Goal: Information Seeking & Learning: Learn about a topic

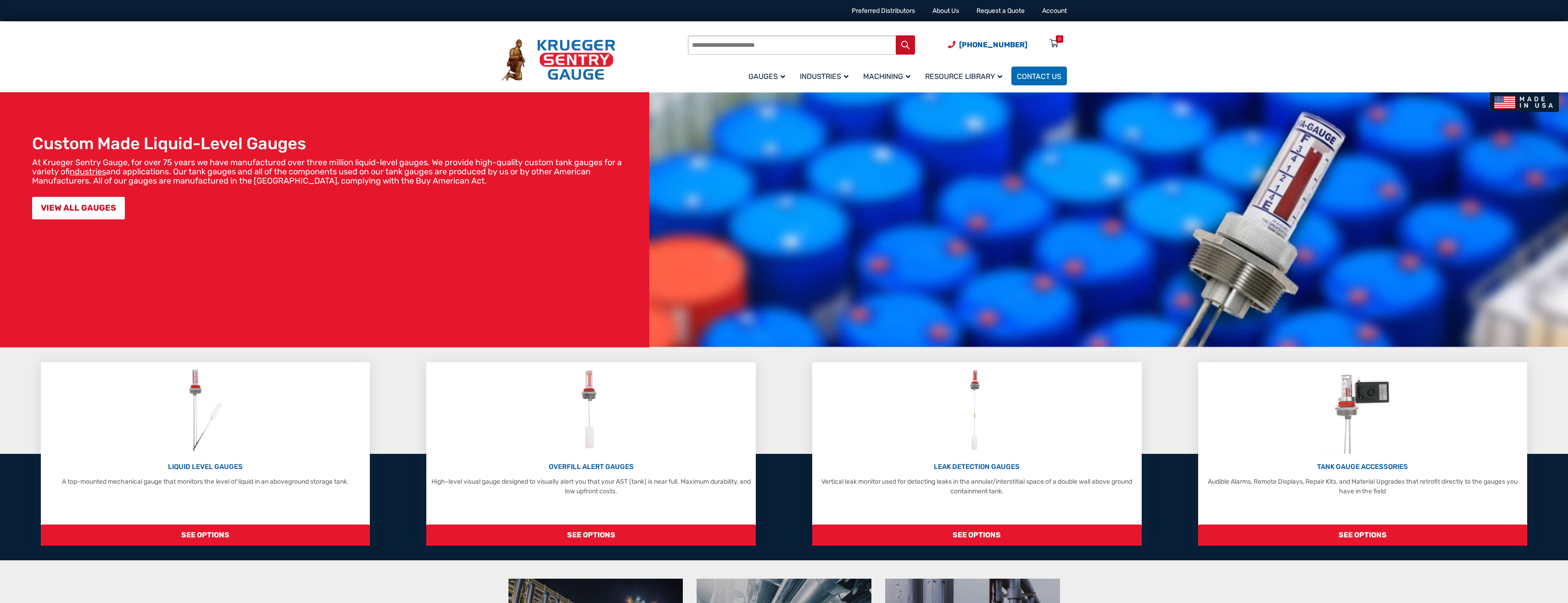
click at [703, 46] on input "Products search" at bounding box center [801, 45] width 227 height 19
type input "**********"
click at [896, 35] on button "Search" at bounding box center [906, 45] width 19 height 19
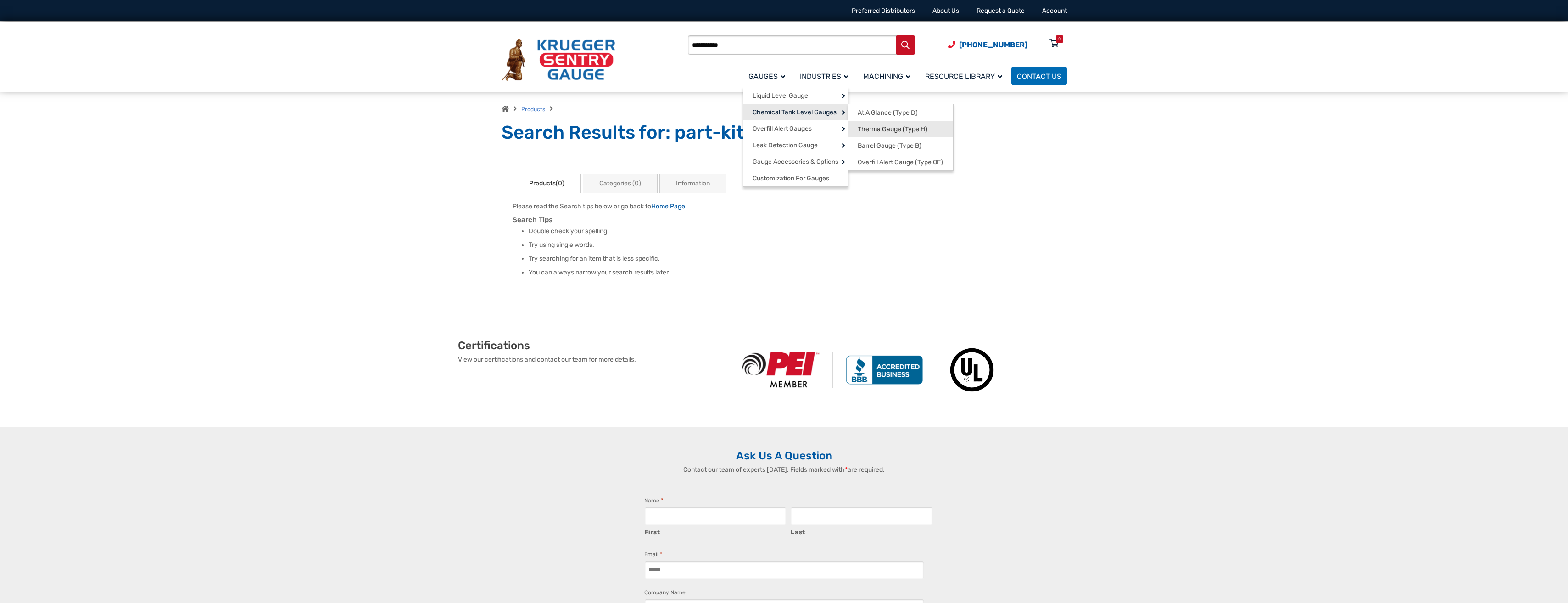
click at [884, 130] on span "Therma Gauge (Type H)" at bounding box center [892, 130] width 70 height 9
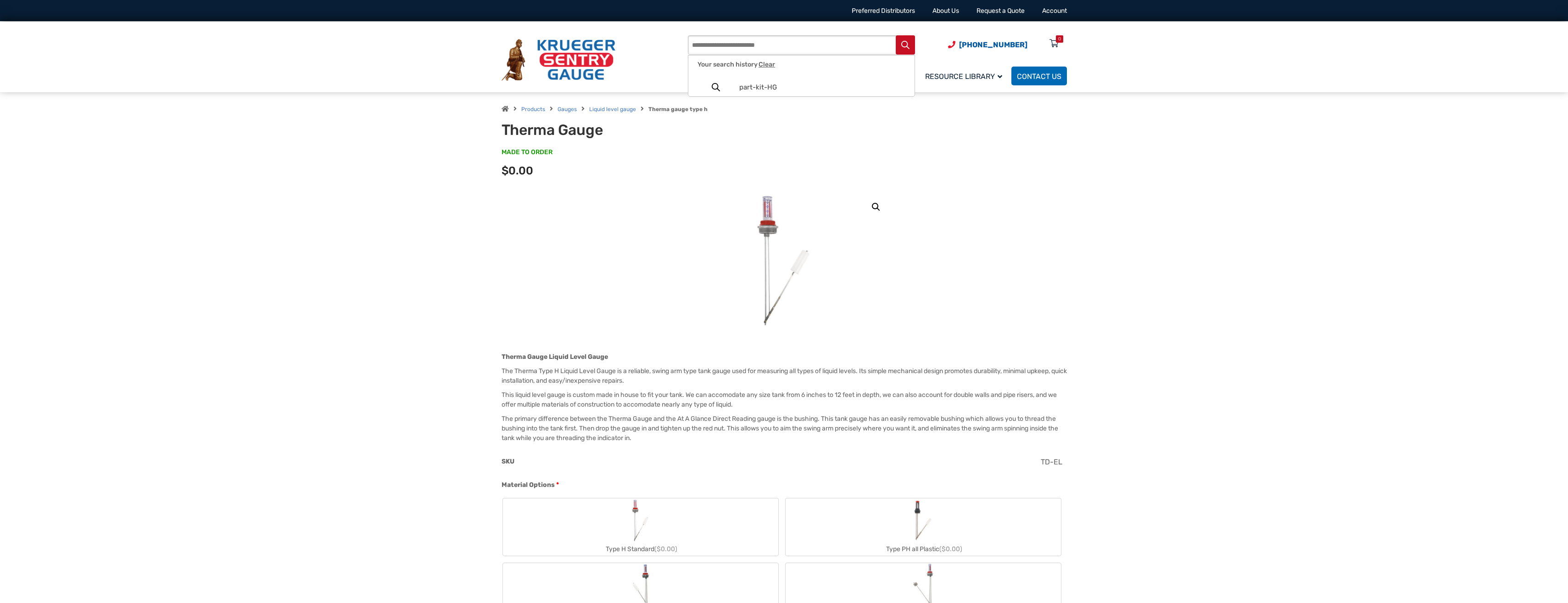
click at [775, 47] on input "Products search" at bounding box center [801, 45] width 227 height 19
type input "******"
click at [896, 35] on button "Search" at bounding box center [906, 45] width 19 height 19
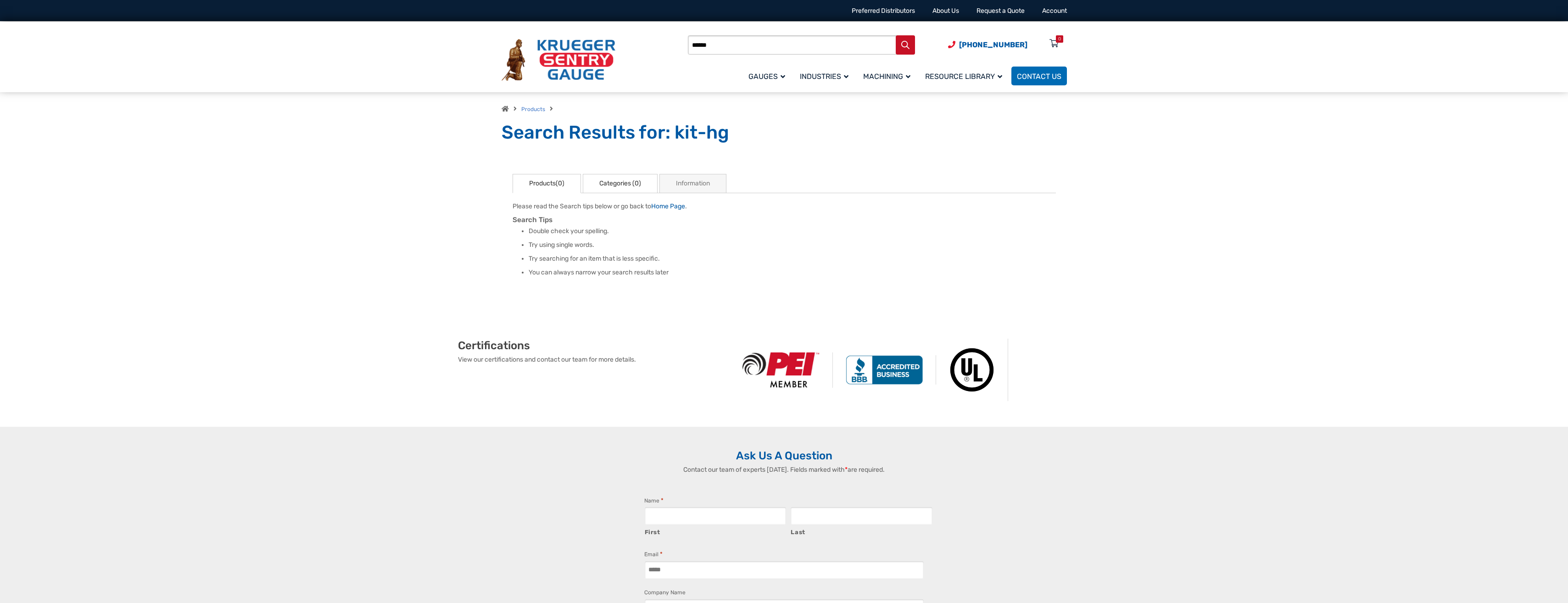
click at [609, 184] on link "Categories (0)" at bounding box center [620, 184] width 75 height 19
drag, startPoint x: 723, startPoint y: 42, endPoint x: 653, endPoint y: 45, distance: 70.1
click at [653, 45] on div "Products search ****** (920) 434-8860 Menu 0 Menu Account Gauges Liquid Level G…" at bounding box center [784, 60] width 565 height 54
type input "**********"
click at [896, 35] on button "Search" at bounding box center [906, 45] width 19 height 19
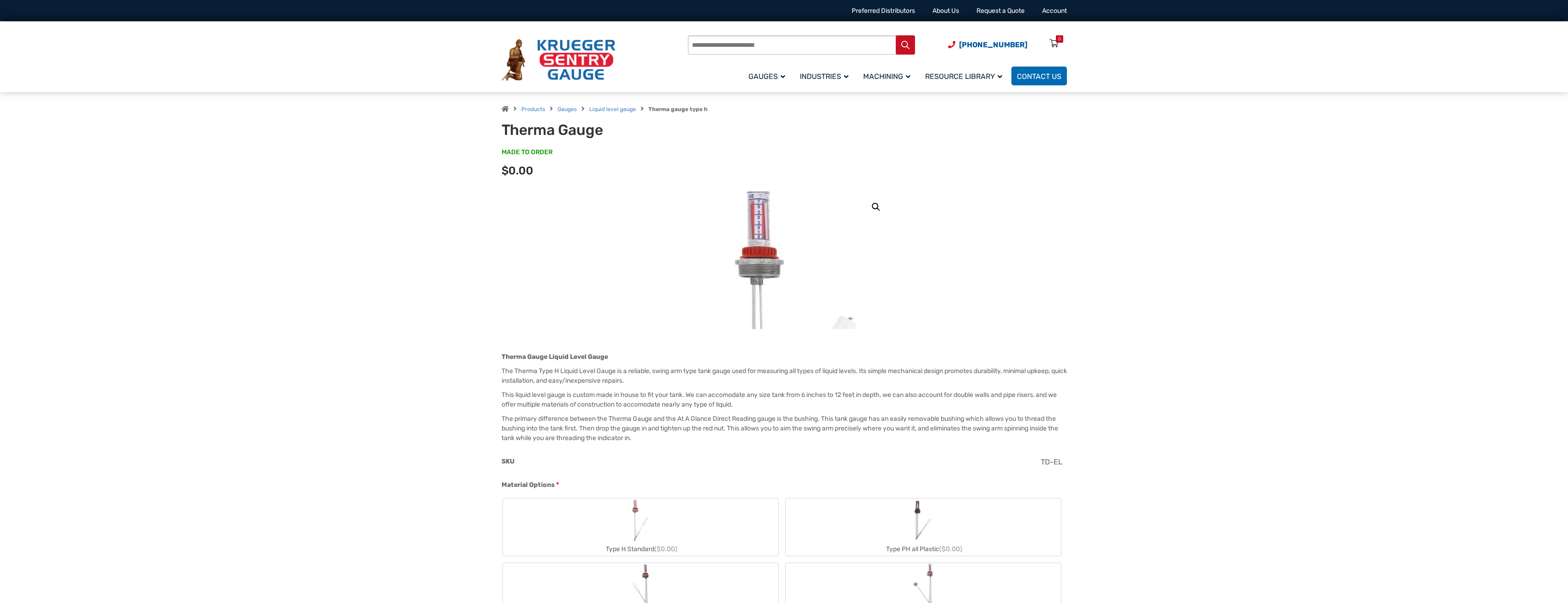
click at [758, 201] on img at bounding box center [797, 340] width 321 height 321
click at [873, 207] on link "🔍" at bounding box center [876, 206] width 16 height 16
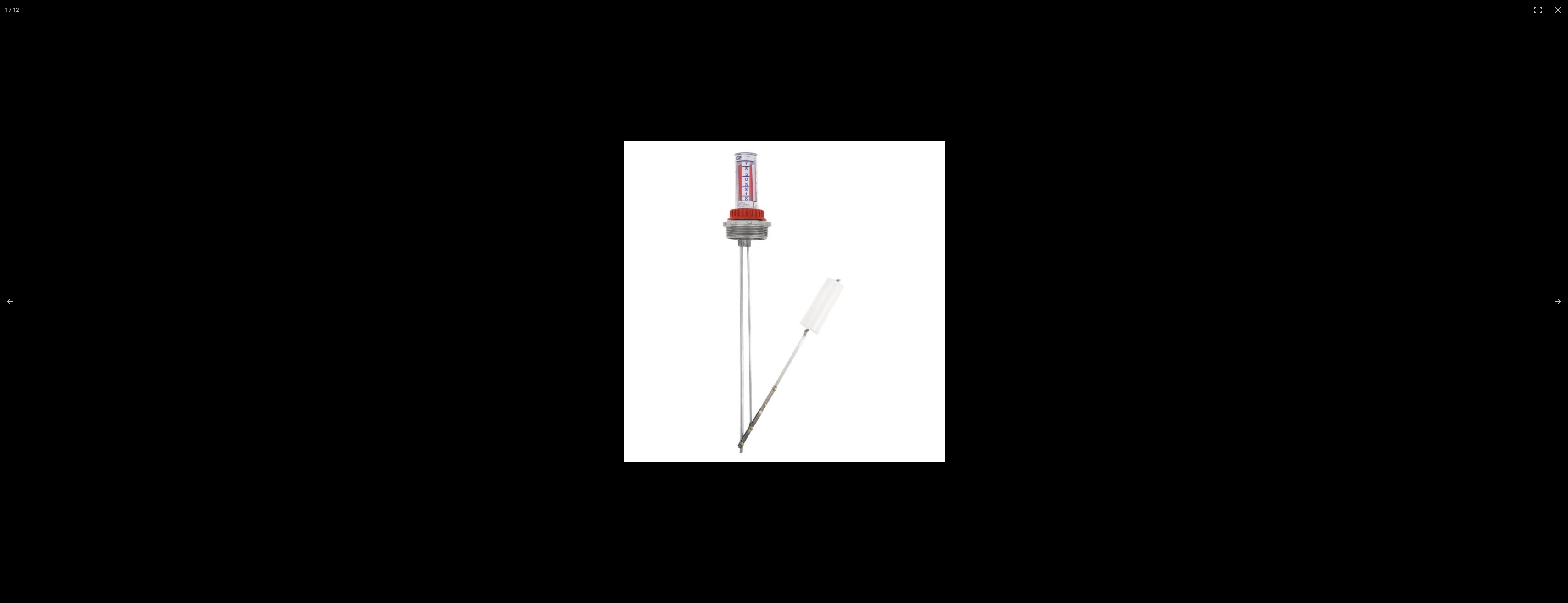
click at [752, 210] on img at bounding box center [785, 301] width 321 height 321
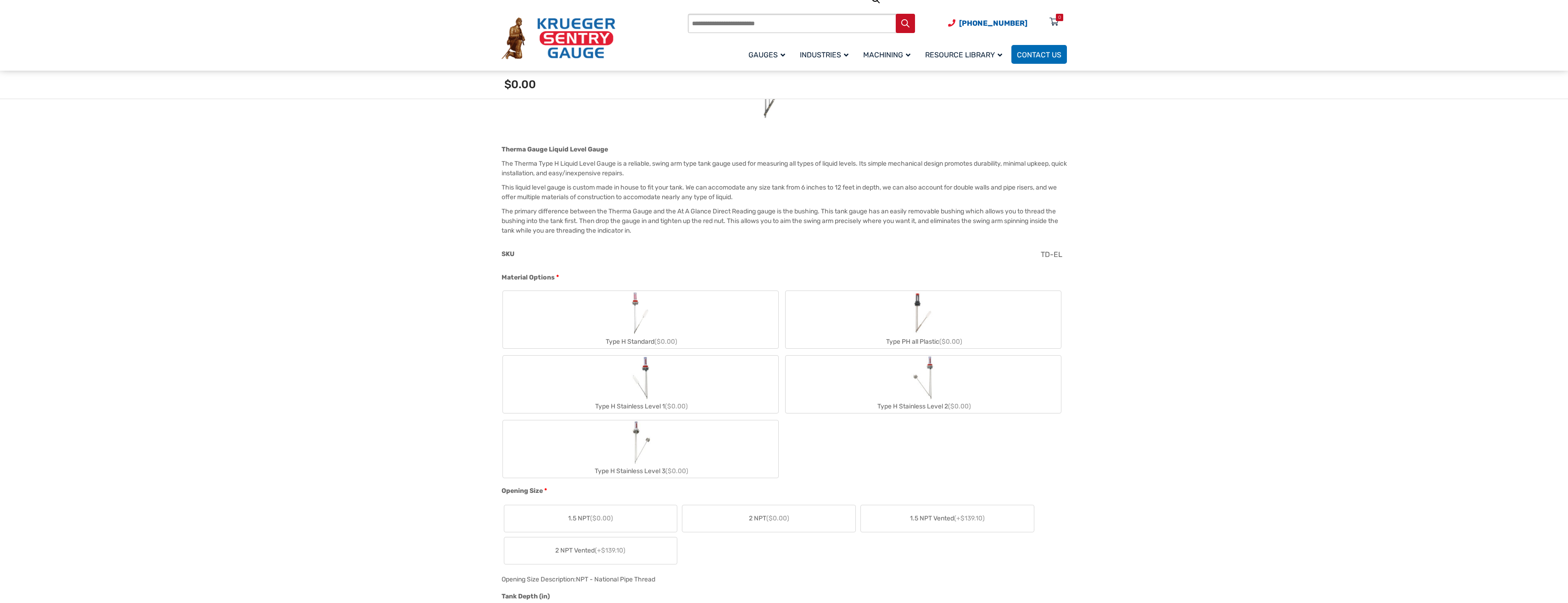
scroll to position [229, 0]
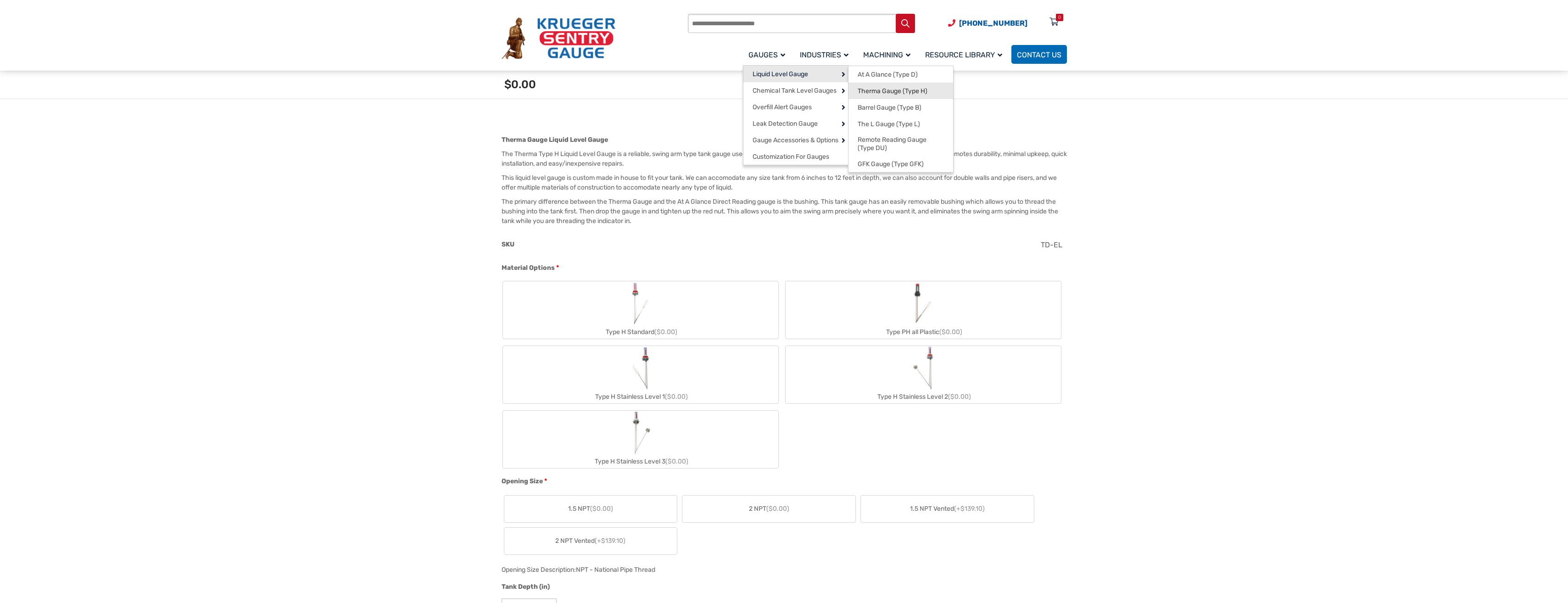
click at [884, 91] on span "Therma Gauge (Type H)" at bounding box center [892, 91] width 70 height 9
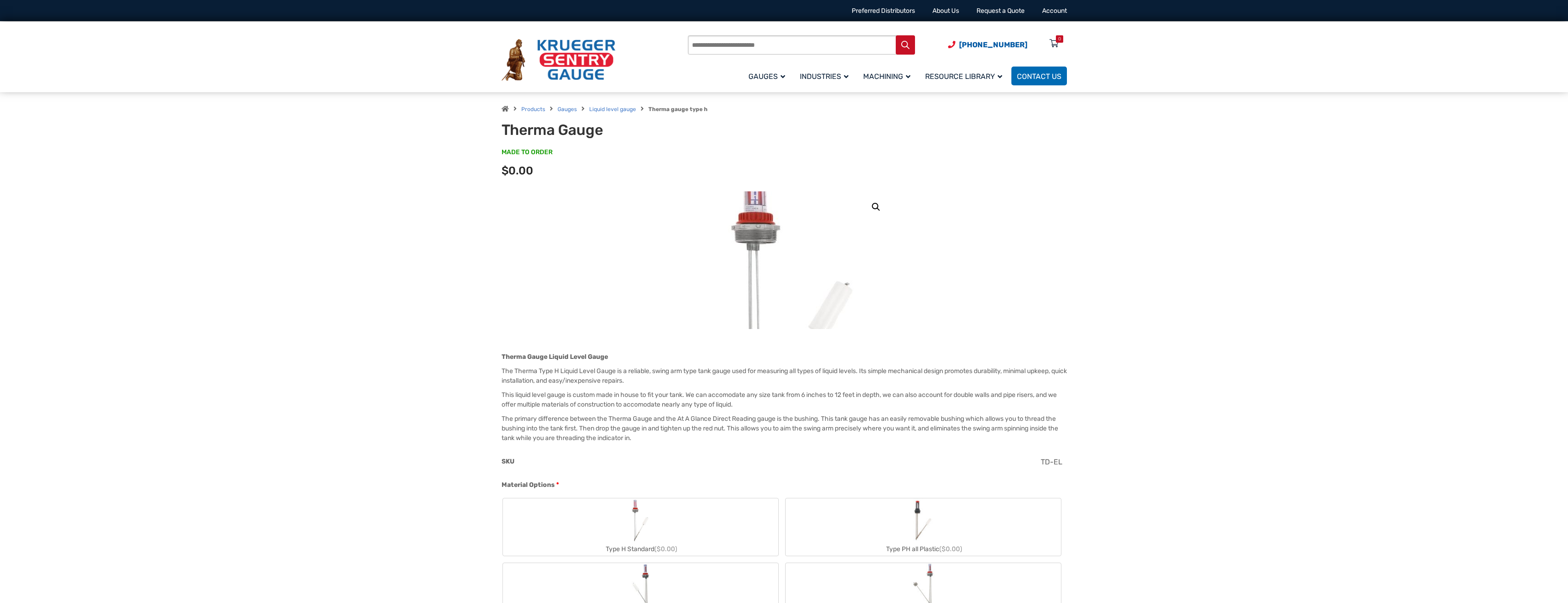
click at [766, 226] on img at bounding box center [793, 305] width 321 height 321
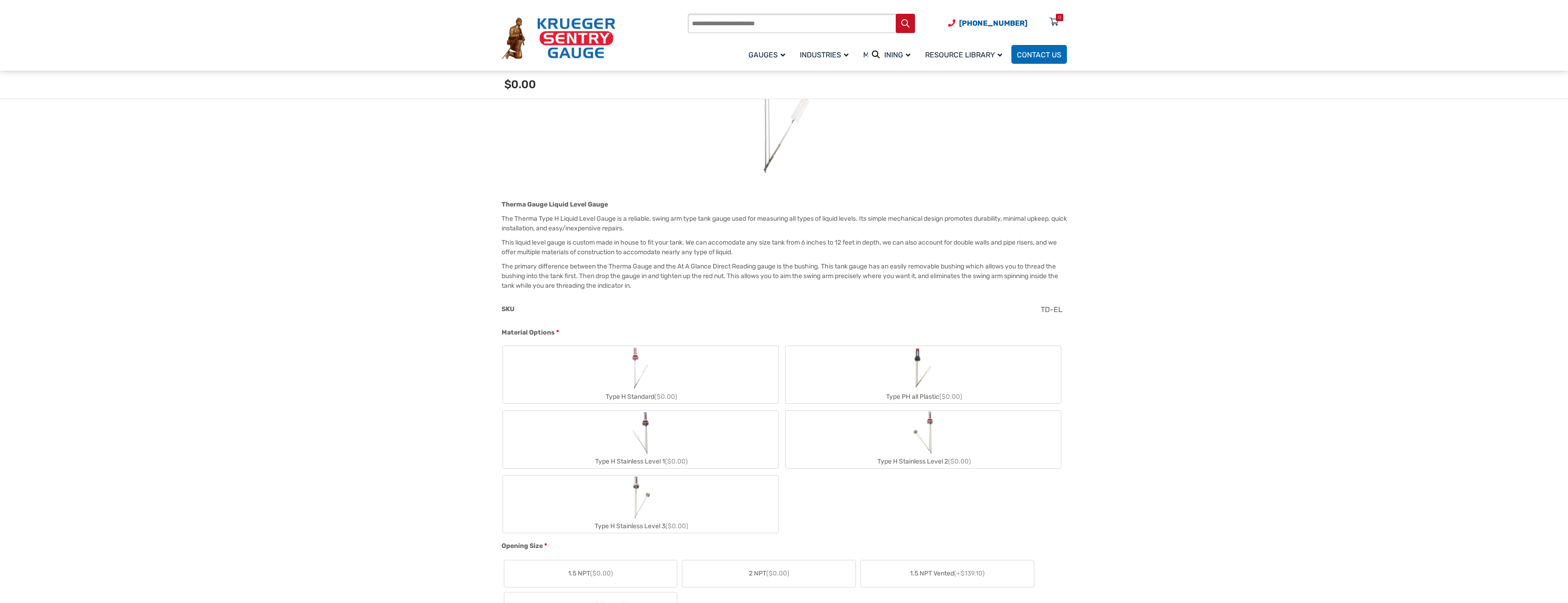
scroll to position [184, 0]
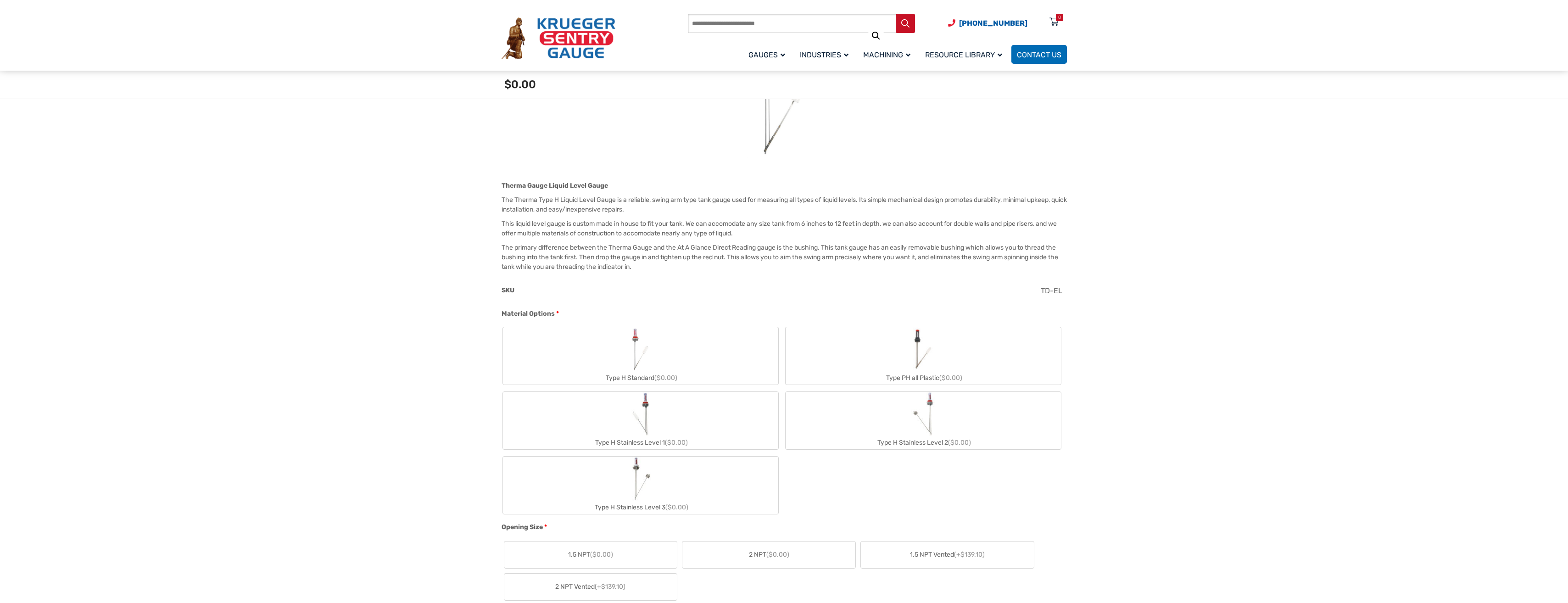
click at [635, 351] on img "Type H Standard" at bounding box center [640, 349] width 25 height 44
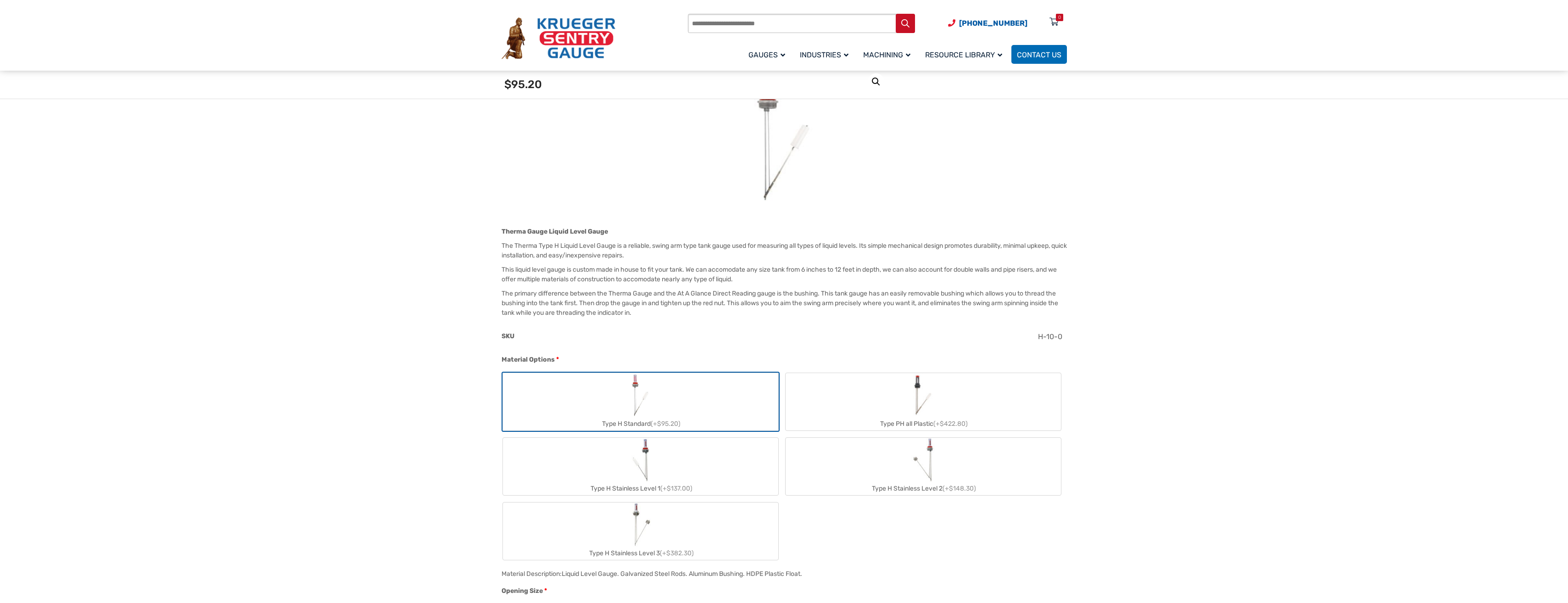
scroll to position [0, 0]
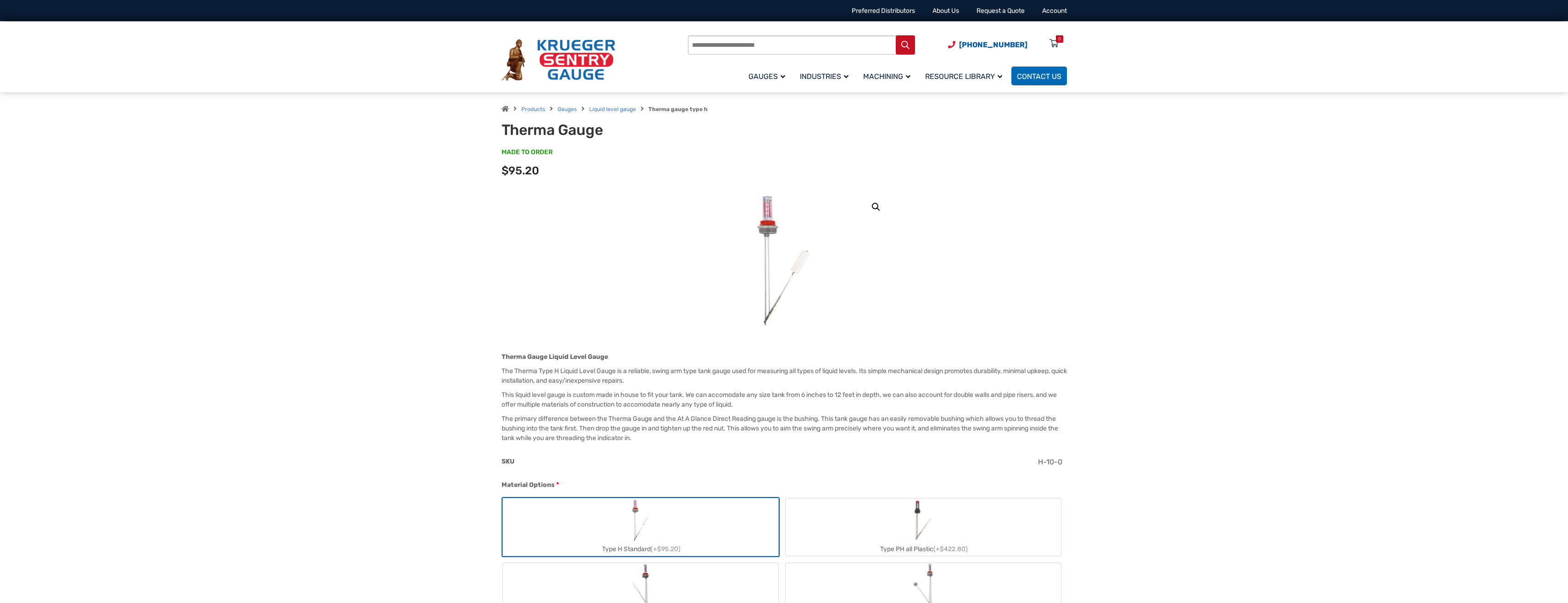
click at [873, 207] on link "🔍" at bounding box center [876, 206] width 16 height 16
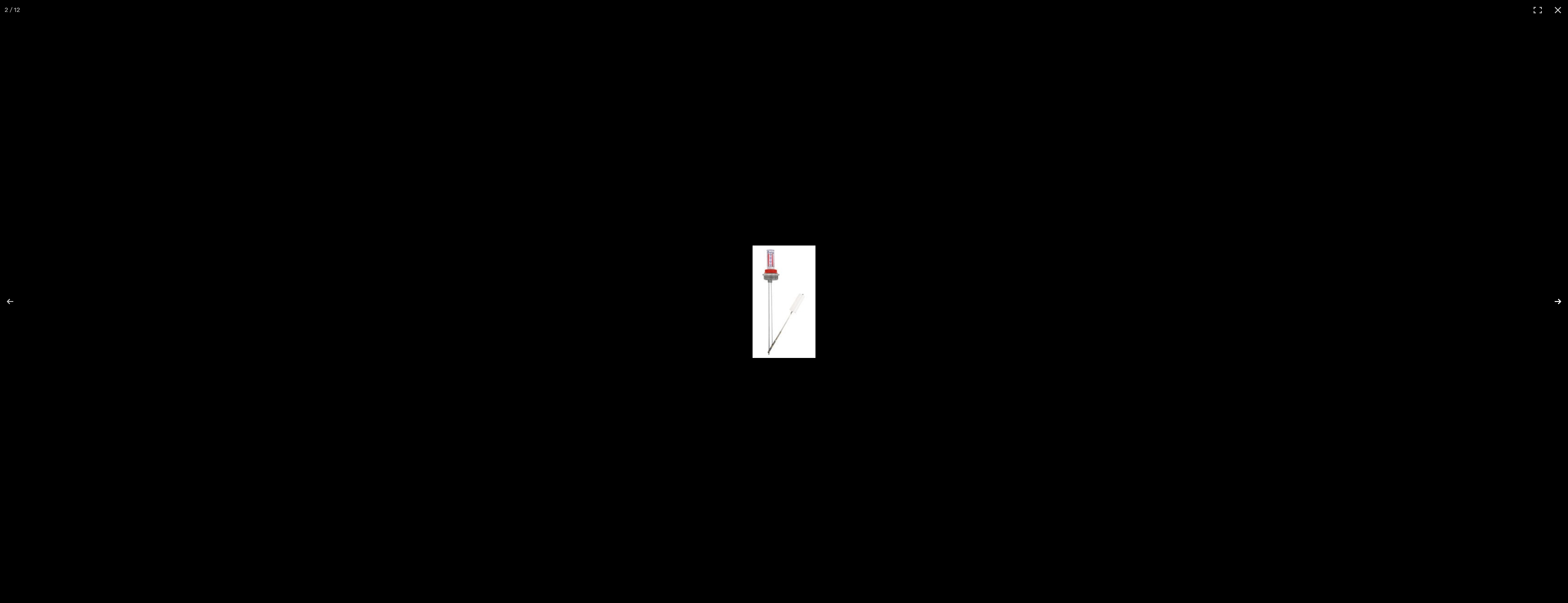
click at [1557, 301] on button "Next (arrow right)" at bounding box center [1552, 301] width 32 height 46
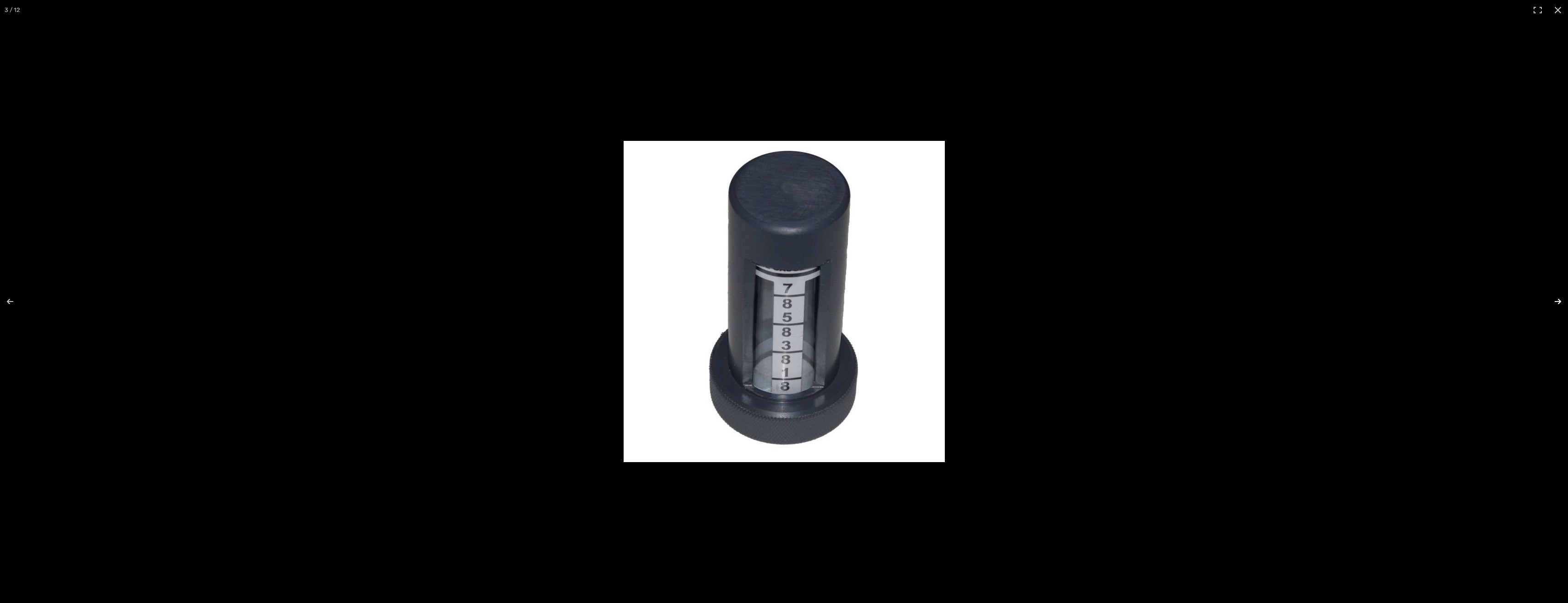
click at [1557, 301] on button "Next (arrow right)" at bounding box center [1552, 301] width 32 height 46
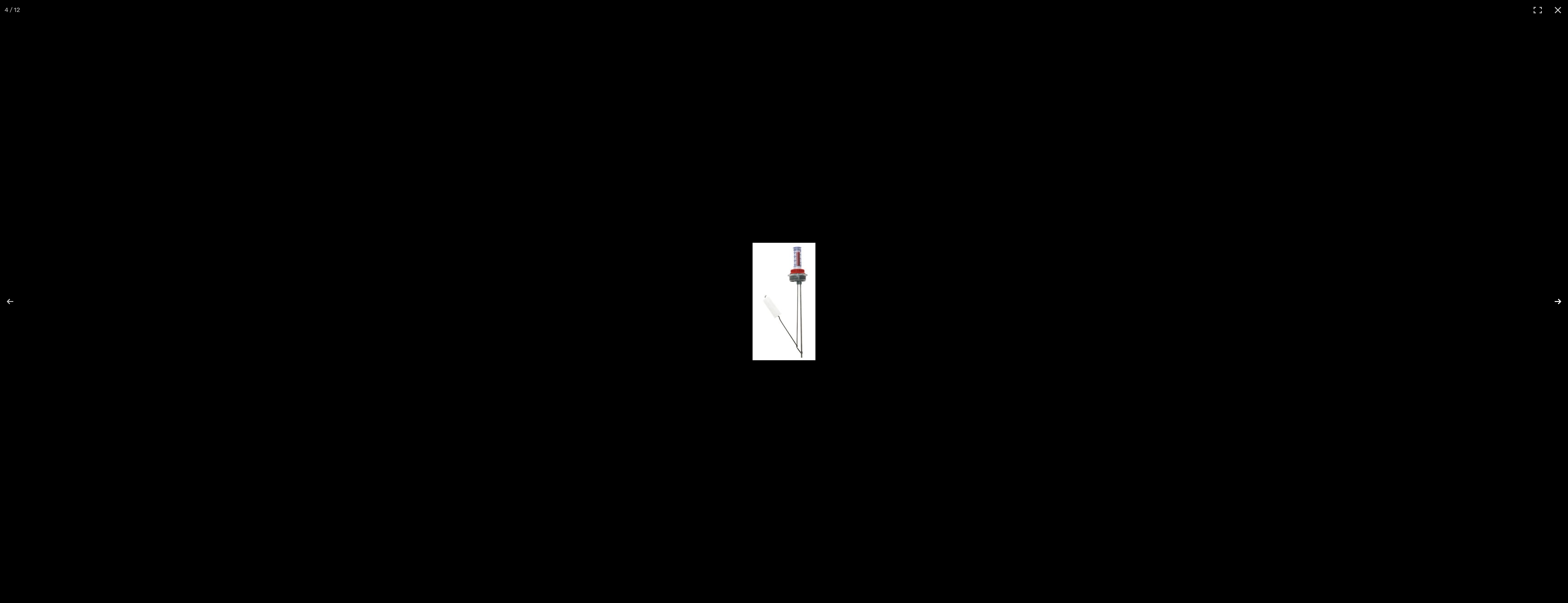
click at [1557, 301] on button "Next (arrow right)" at bounding box center [1552, 301] width 32 height 46
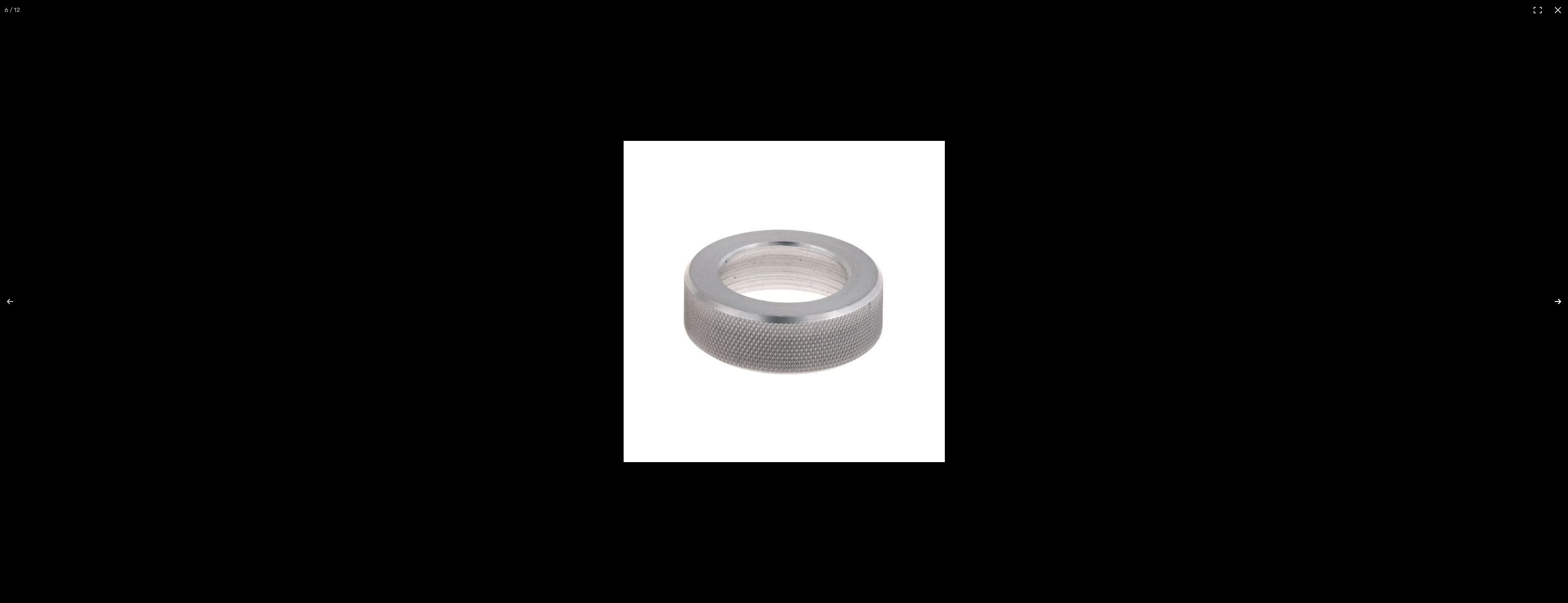
click at [1557, 301] on button "Next (arrow right)" at bounding box center [1552, 301] width 32 height 46
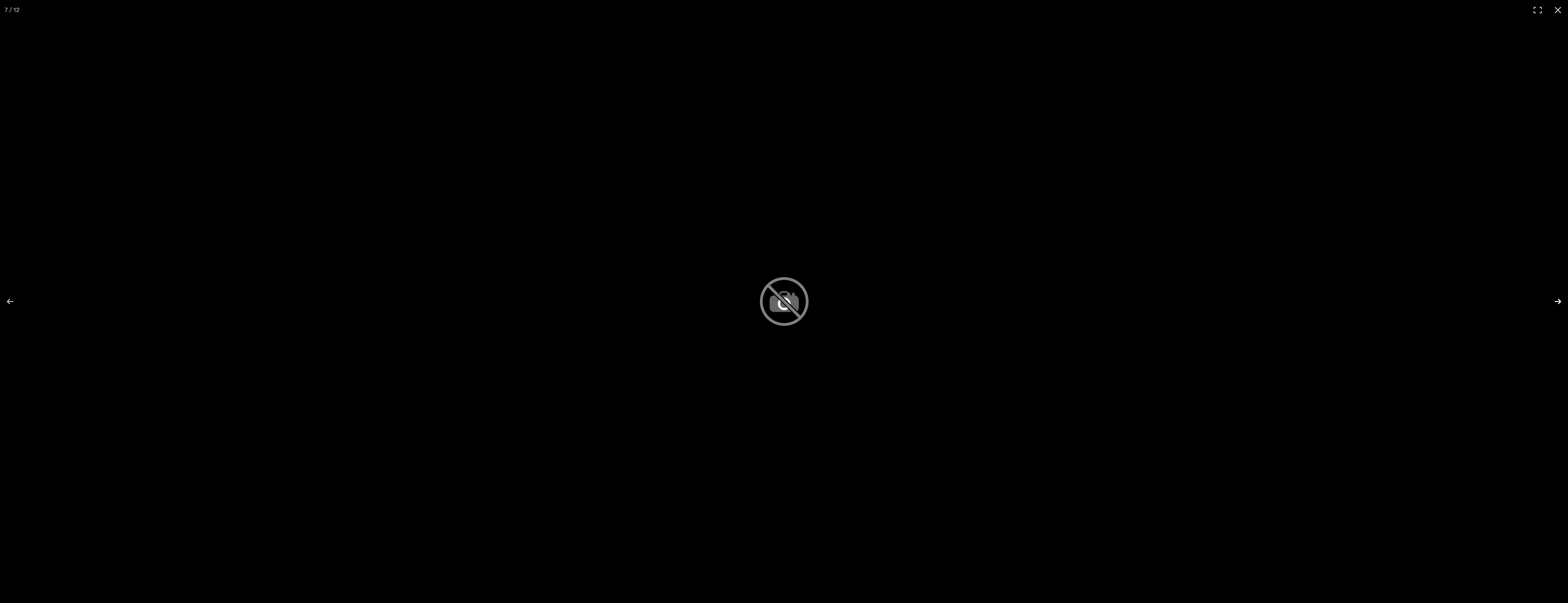
click at [1557, 301] on button "Next (arrow right)" at bounding box center [1552, 301] width 32 height 46
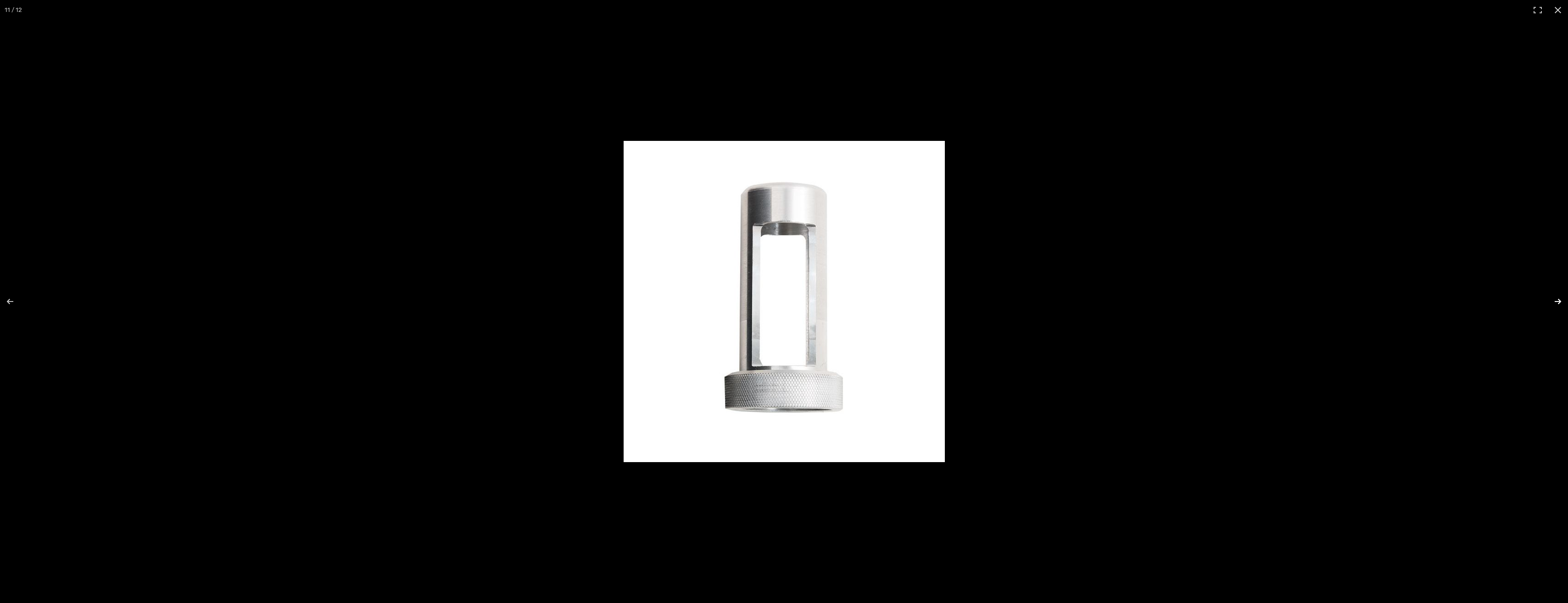
click at [1557, 301] on button "Next (arrow right)" at bounding box center [1552, 301] width 32 height 46
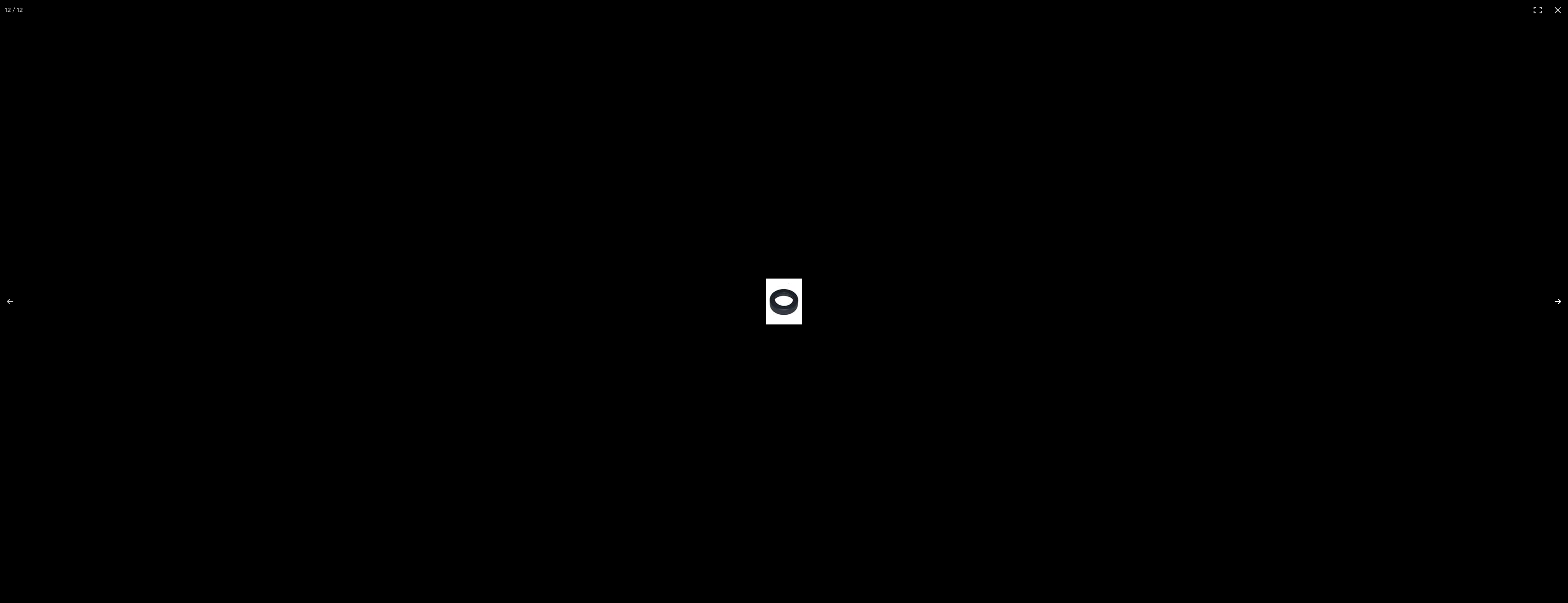
click at [1557, 301] on button "Next (arrow right)" at bounding box center [1552, 301] width 32 height 46
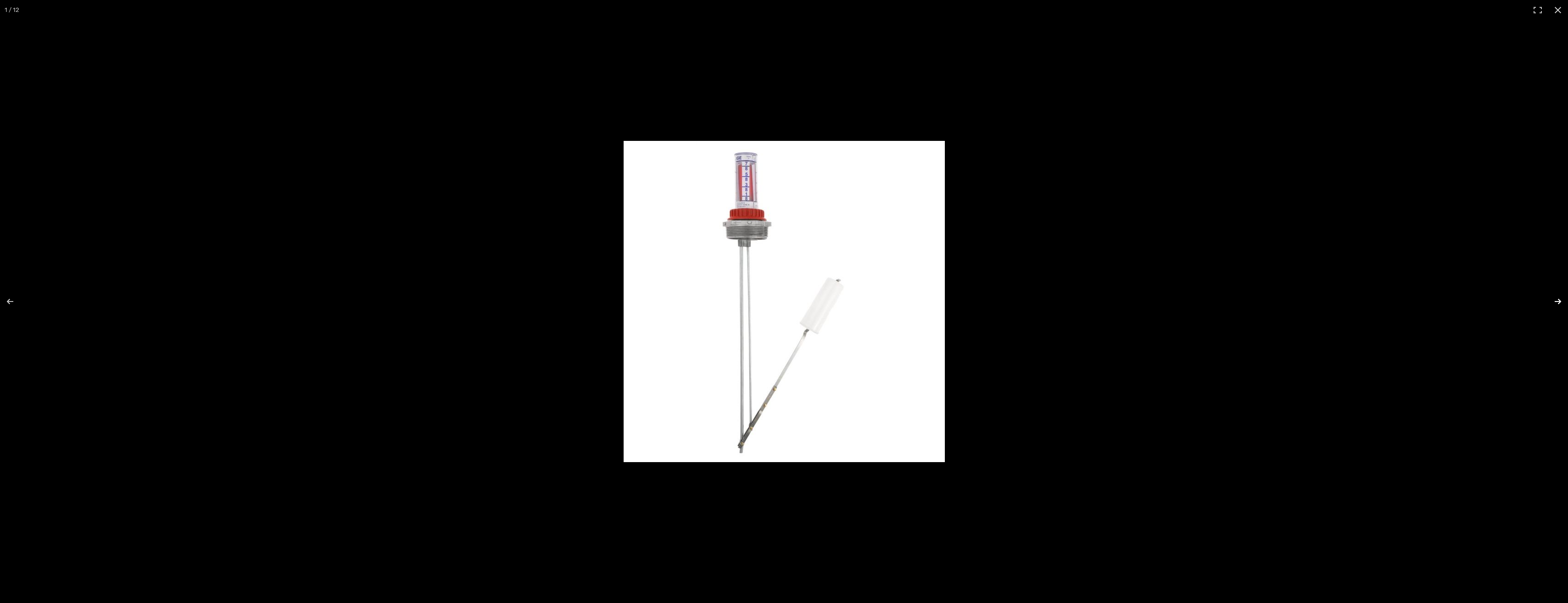
click at [1557, 301] on button "Next (arrow right)" at bounding box center [1552, 301] width 32 height 46
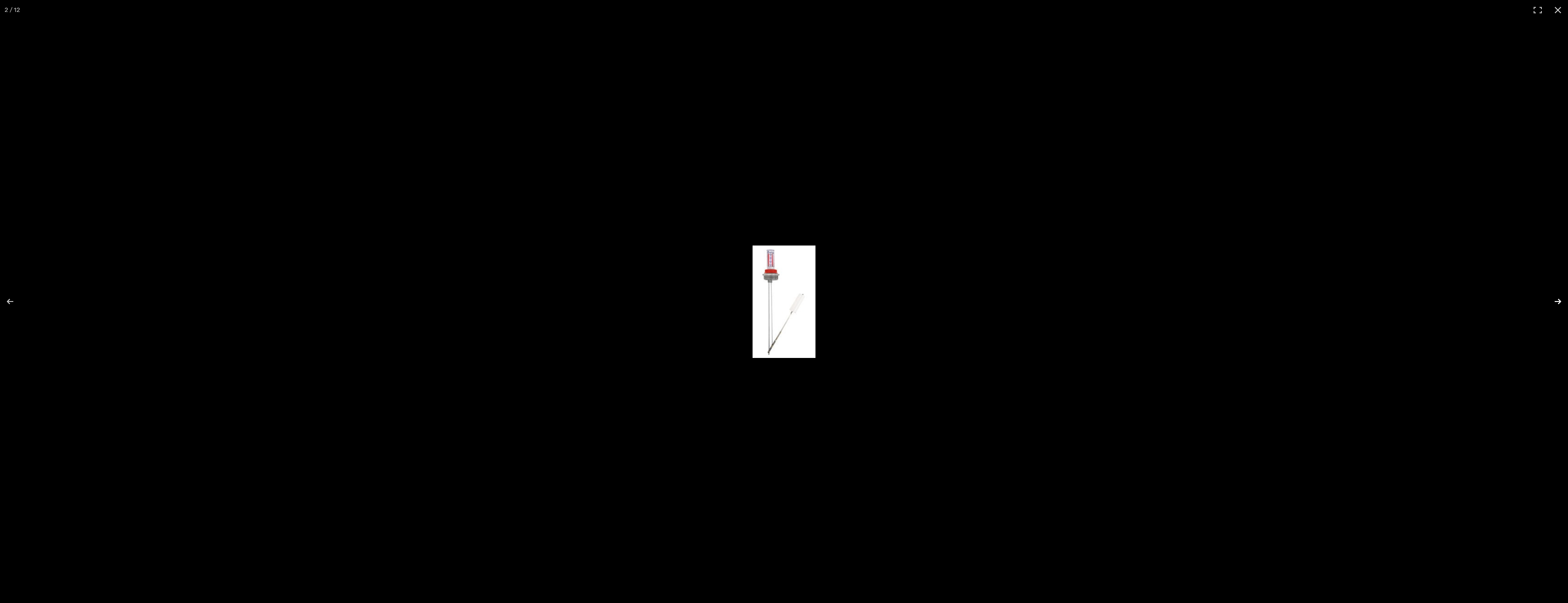
click at [1557, 301] on button "Next (arrow right)" at bounding box center [1552, 301] width 32 height 46
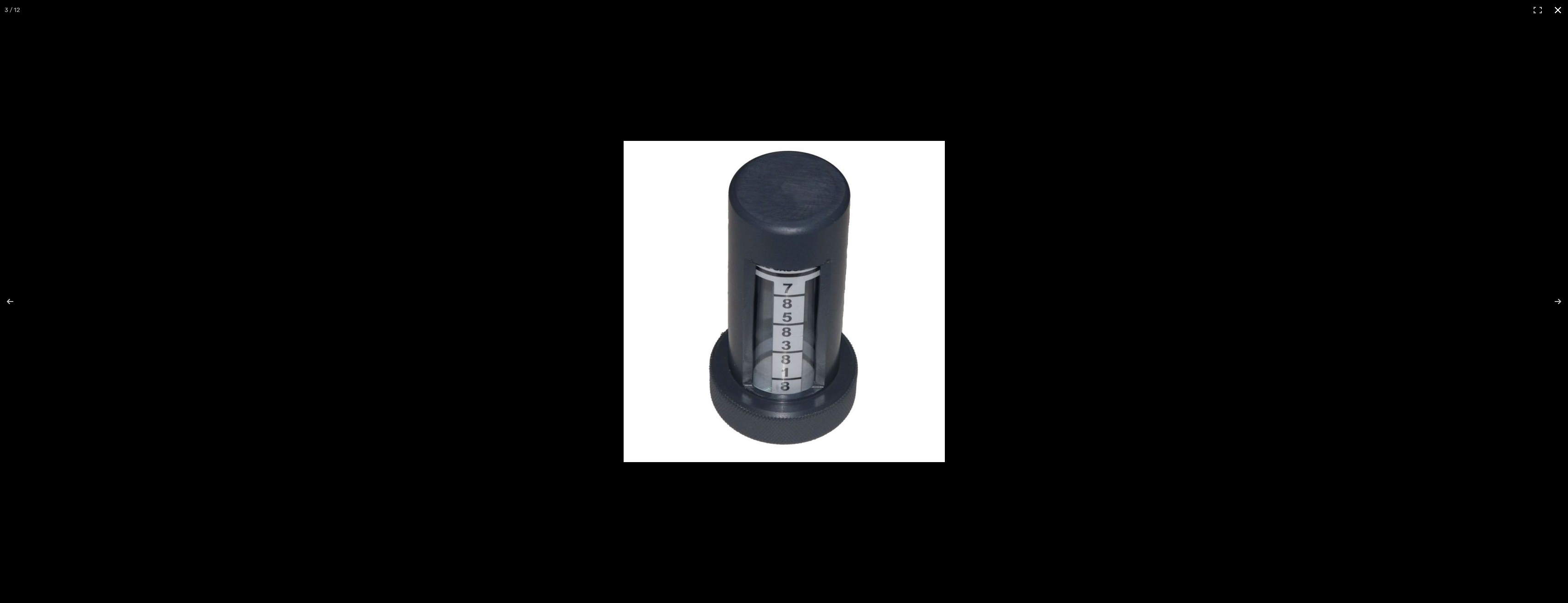
click at [1556, 9] on button "Close (Esc)" at bounding box center [1558, 10] width 20 height 20
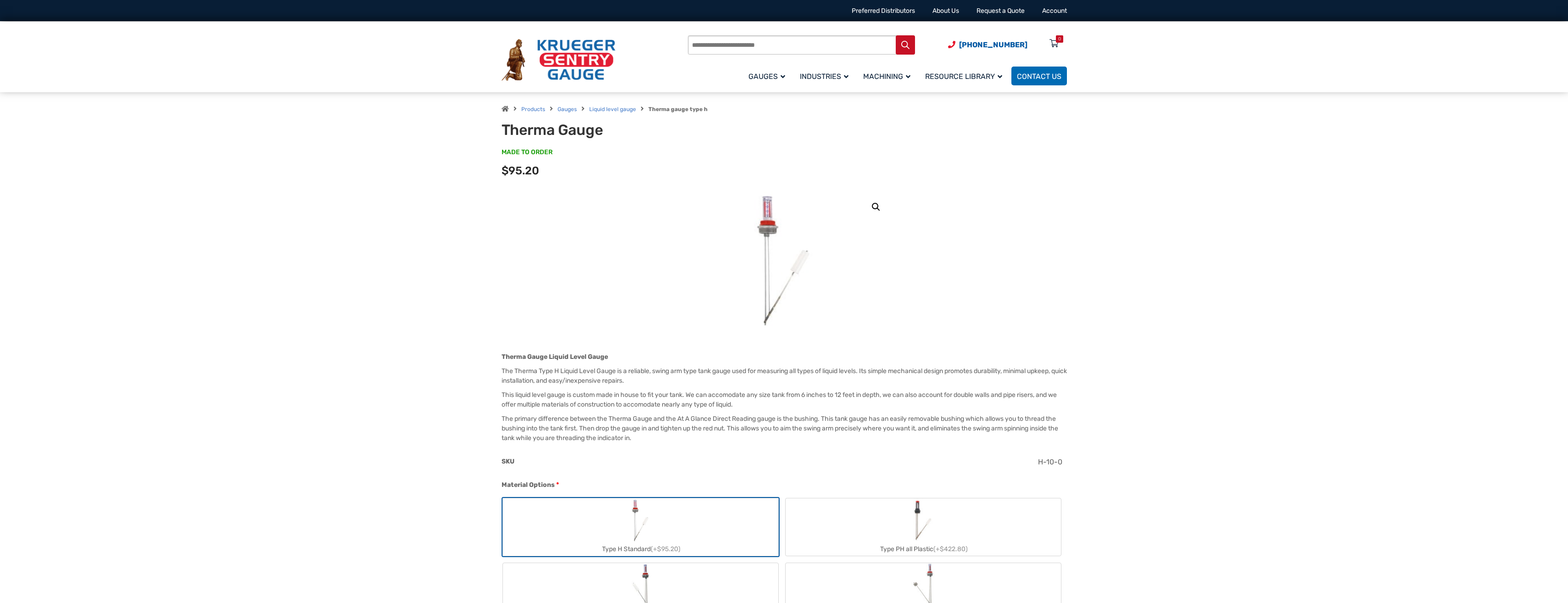
click at [766, 232] on img at bounding box center [784, 260] width 77 height 138
